Goal: Information Seeking & Learning: Learn about a topic

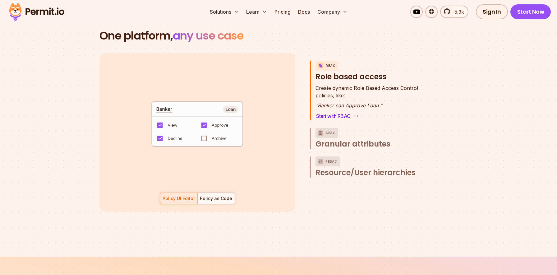
scroll to position [916, 0]
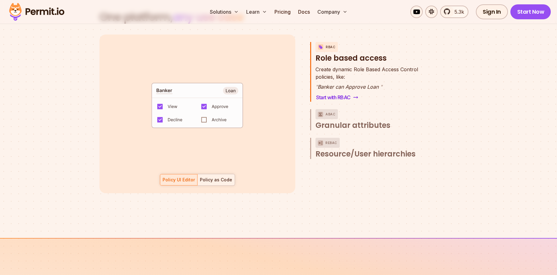
click at [214, 177] on div "Policy as Code" at bounding box center [216, 180] width 32 height 6
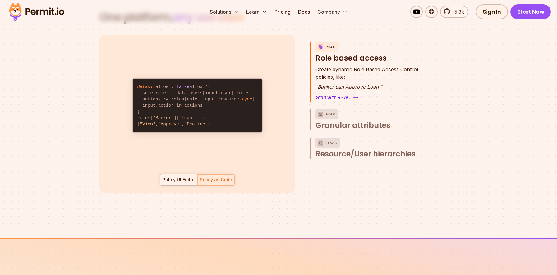
click at [186, 176] on div at bounding box center [178, 179] width 37 height 11
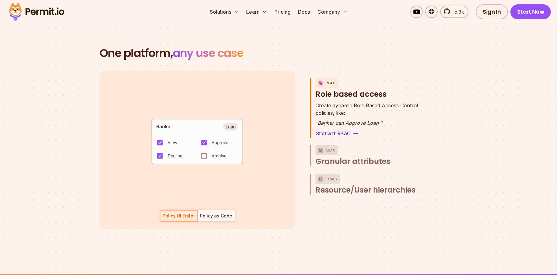
scroll to position [878, 0]
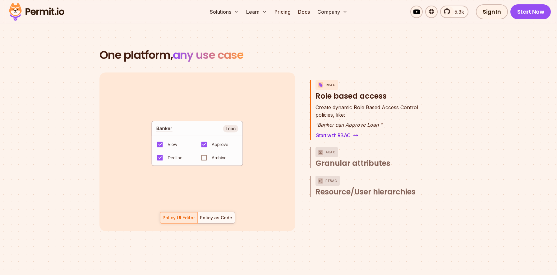
click at [205, 150] on code "default allow := false allow if { some role in data.users[input.user].roles act…" at bounding box center [197, 145] width 129 height 53
click at [215, 215] on div "Policy as Code" at bounding box center [216, 218] width 32 height 6
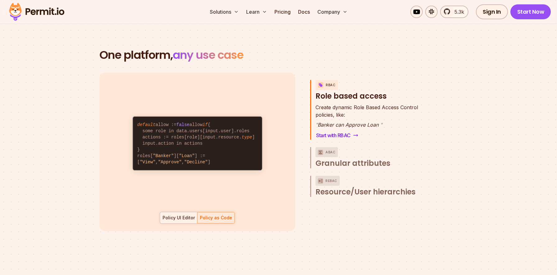
click at [185, 215] on div "Policy UI Editor" at bounding box center [179, 218] width 32 height 6
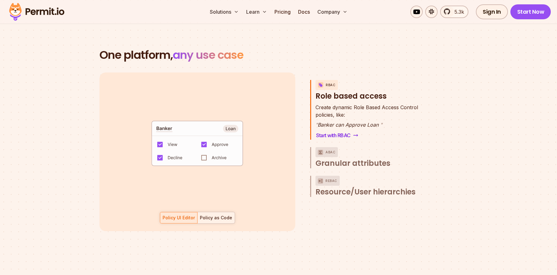
click at [214, 214] on div at bounding box center [216, 217] width 37 height 11
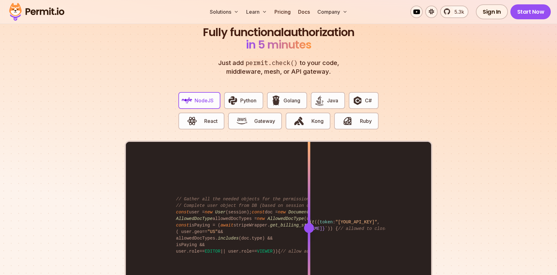
scroll to position [1170, 0]
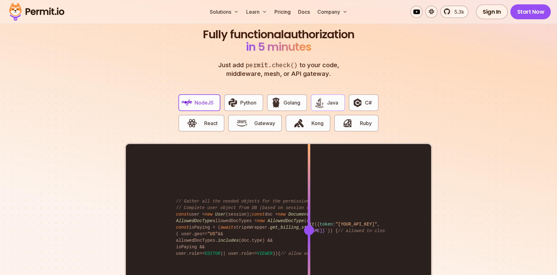
click at [333, 99] on span "Java" at bounding box center [332, 102] width 11 height 7
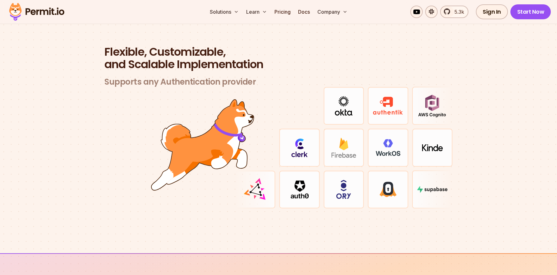
scroll to position [1844, 0]
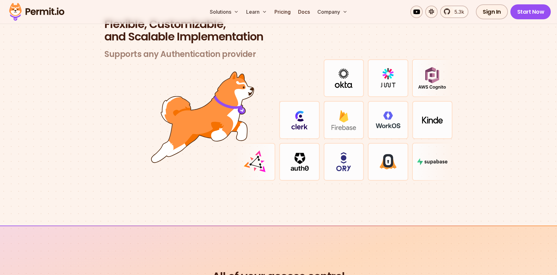
click at [261, 153] on img at bounding box center [255, 161] width 25 height 25
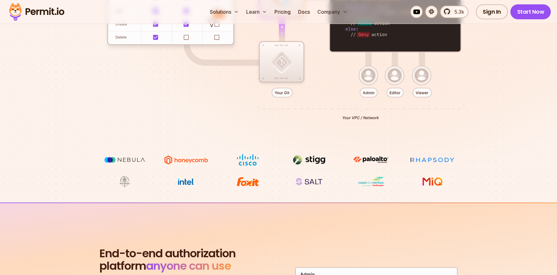
scroll to position [0, 0]
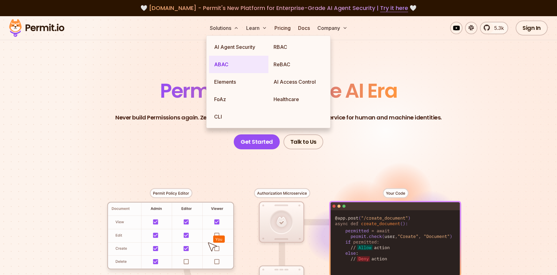
click at [225, 65] on link "ABAC" at bounding box center [238, 64] width 59 height 17
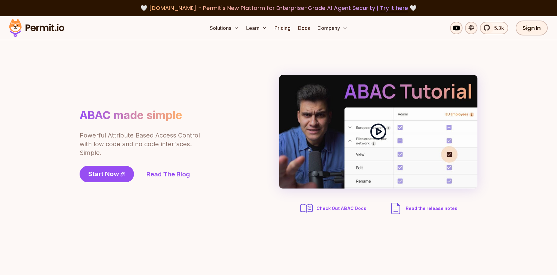
click at [378, 139] on icon at bounding box center [378, 131] width 17 height 17
